Goal: Complete application form: Complete application form

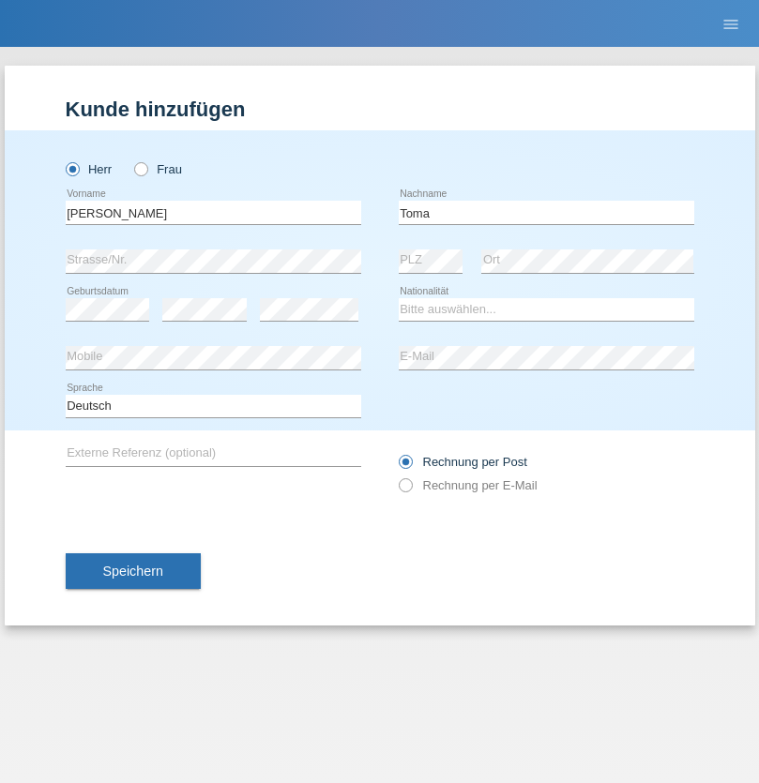
type input "Toma"
select select "OM"
select select "C"
select select "18"
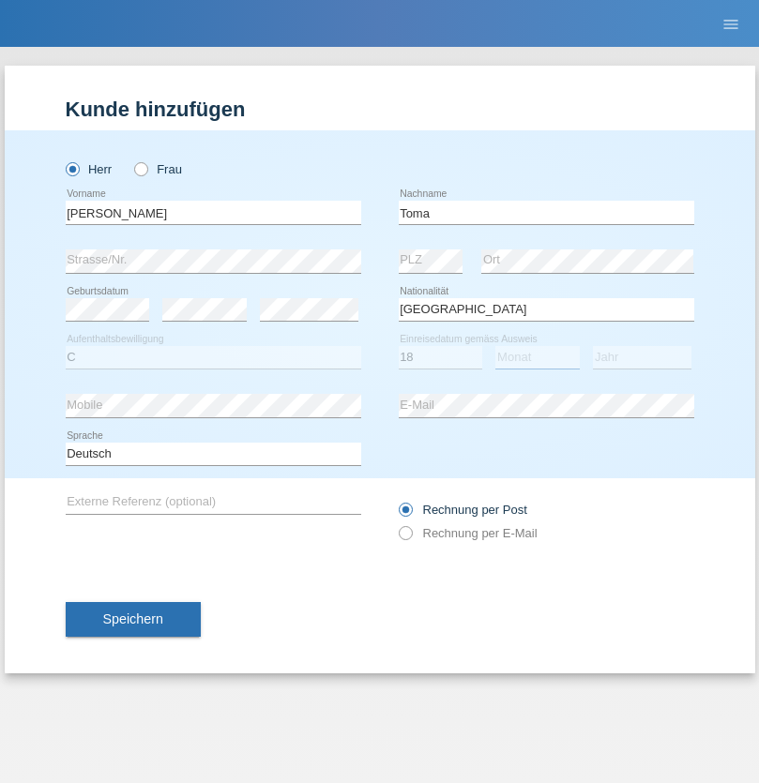
select select "12"
select select "2021"
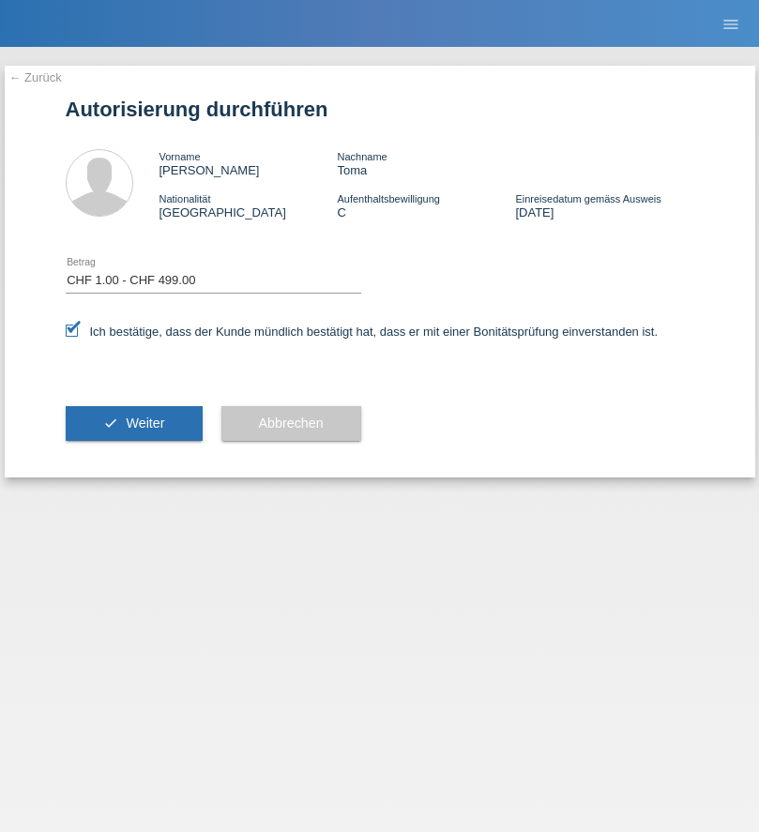
select select "1"
click at [133, 423] on span "Weiter" at bounding box center [145, 423] width 38 height 15
